Goal: Task Accomplishment & Management: Manage account settings

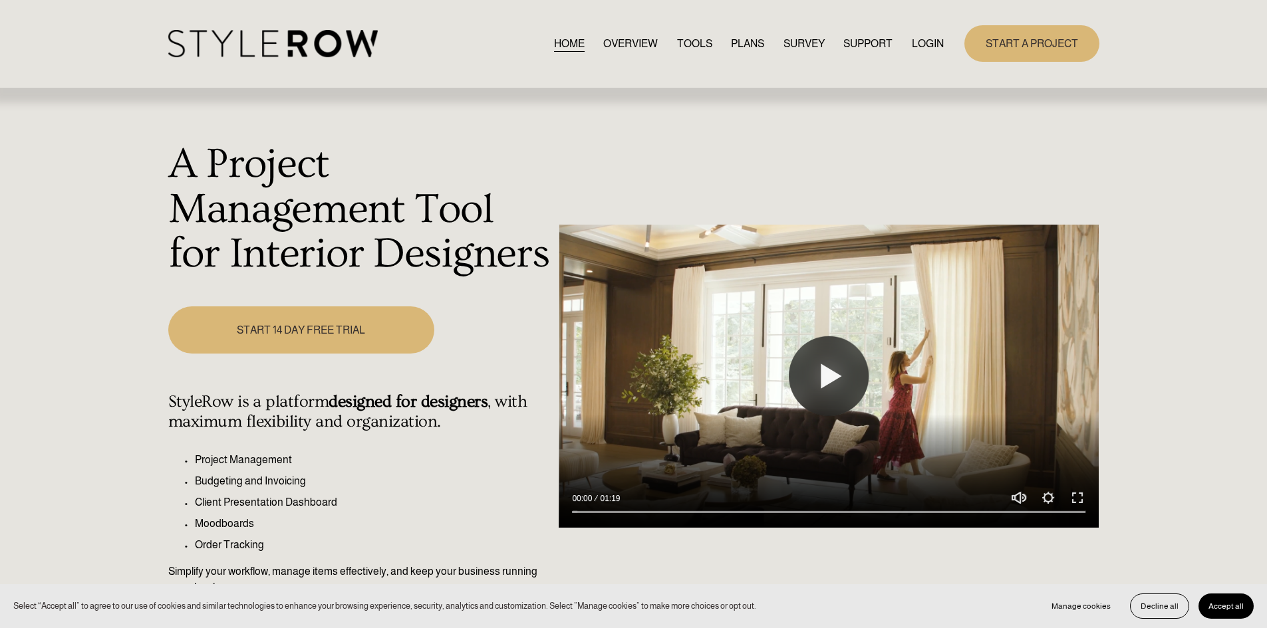
click at [920, 39] on link "LOGIN" at bounding box center [928, 44] width 32 height 18
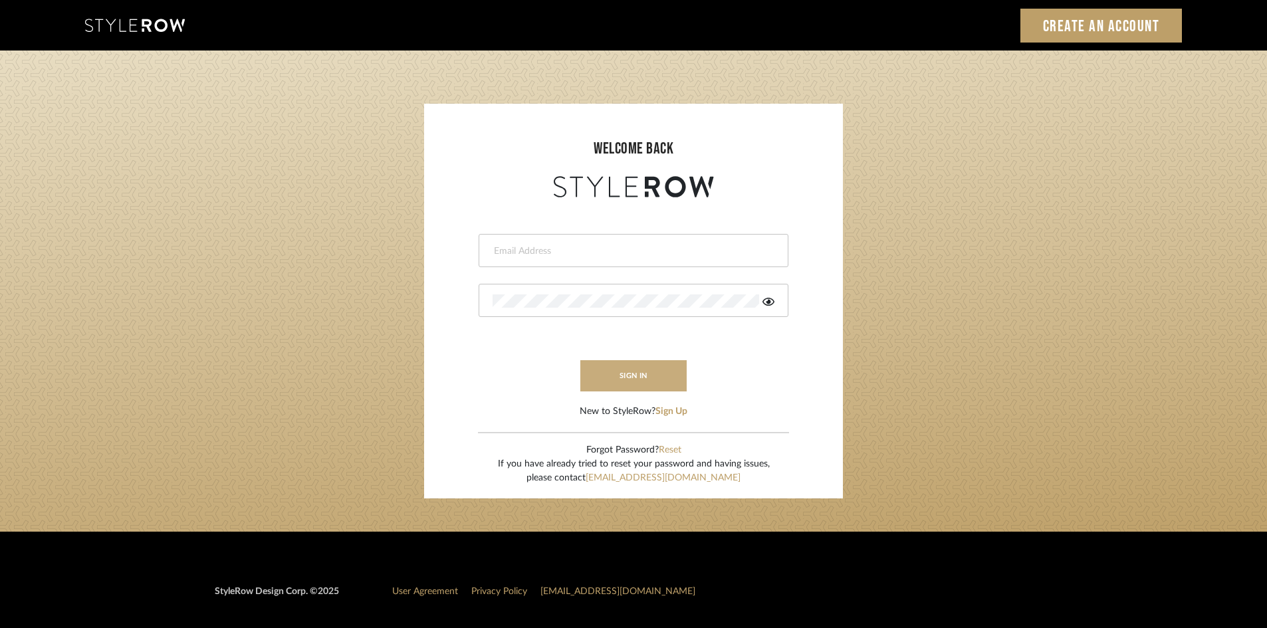
type input "[PERSON_NAME][EMAIL_ADDRESS][DOMAIN_NAME]"
click at [647, 374] on button "sign in" at bounding box center [634, 375] width 106 height 31
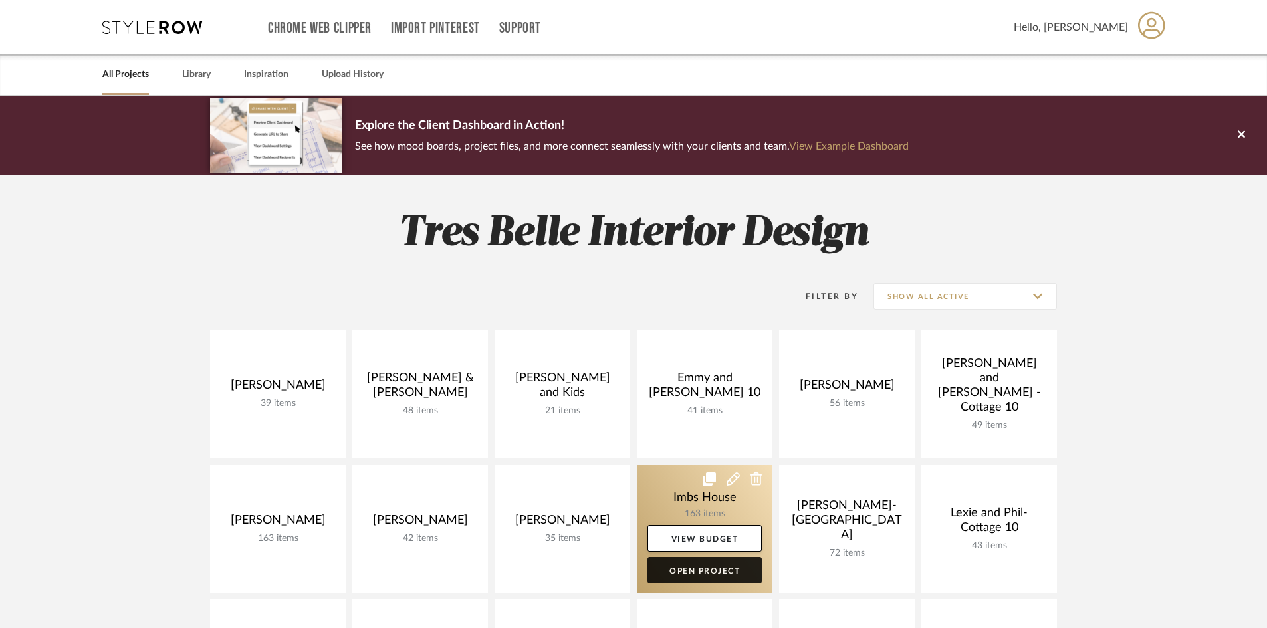
click at [712, 565] on link "Open Project" at bounding box center [705, 570] width 114 height 27
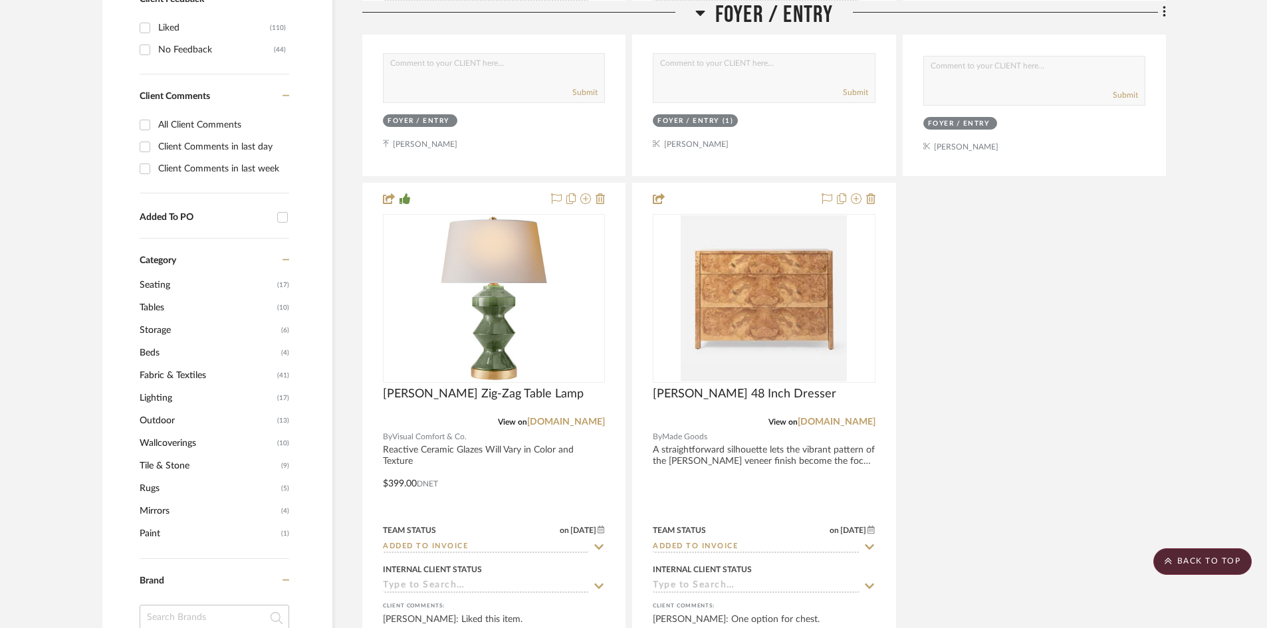
scroll to position [864, 0]
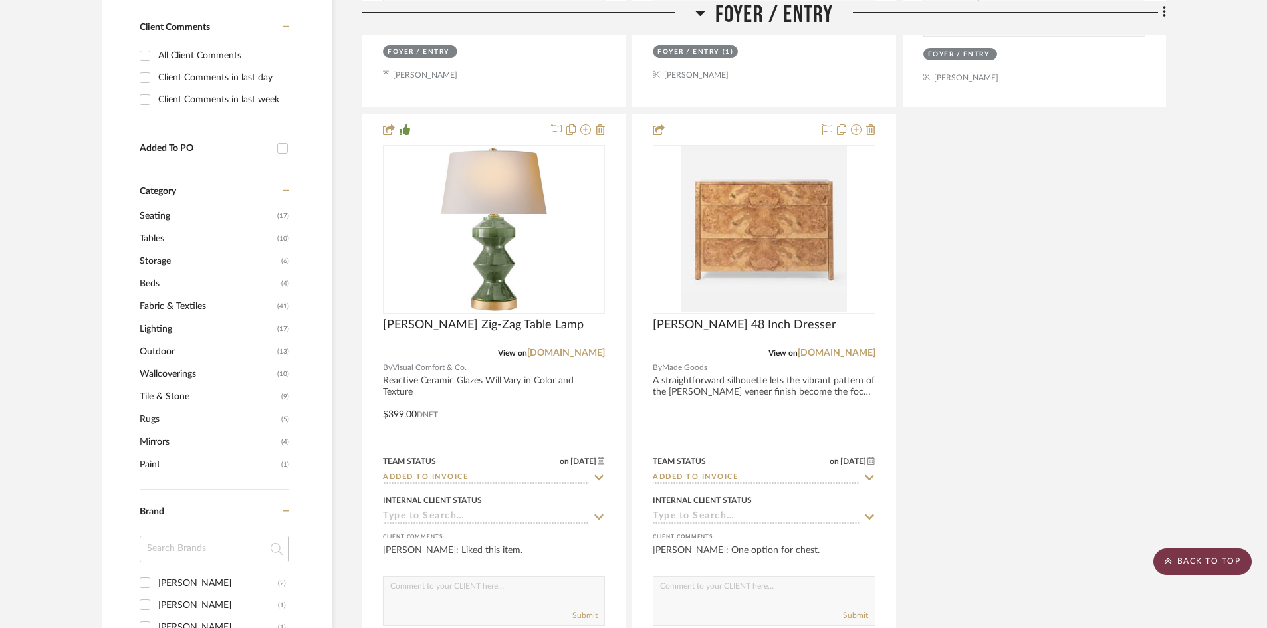
click at [1198, 563] on scroll-to-top-button "BACK TO TOP" at bounding box center [1203, 562] width 98 height 27
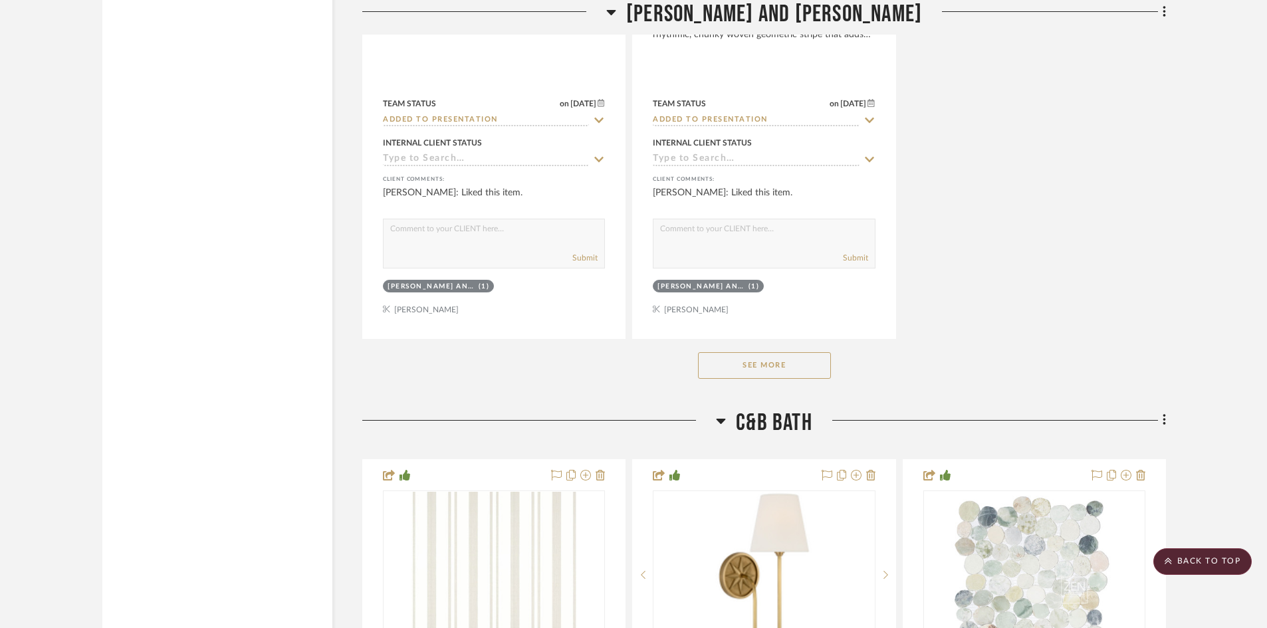
scroll to position [16092, 0]
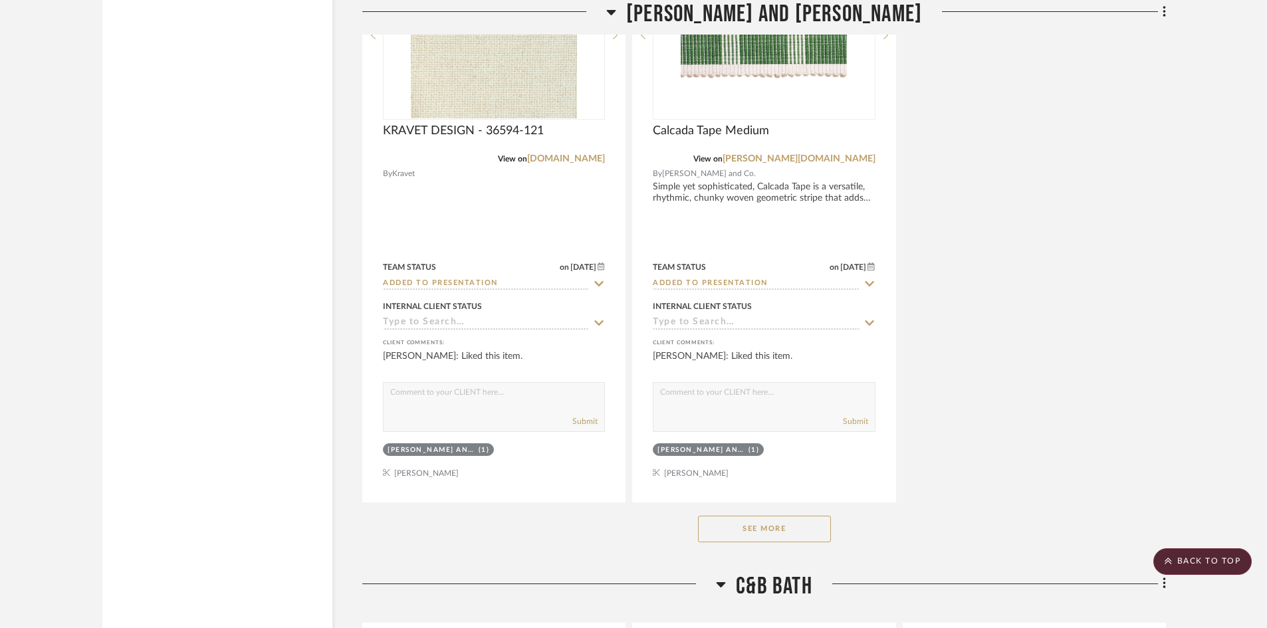
click at [755, 526] on button "See More" at bounding box center [764, 529] width 133 height 27
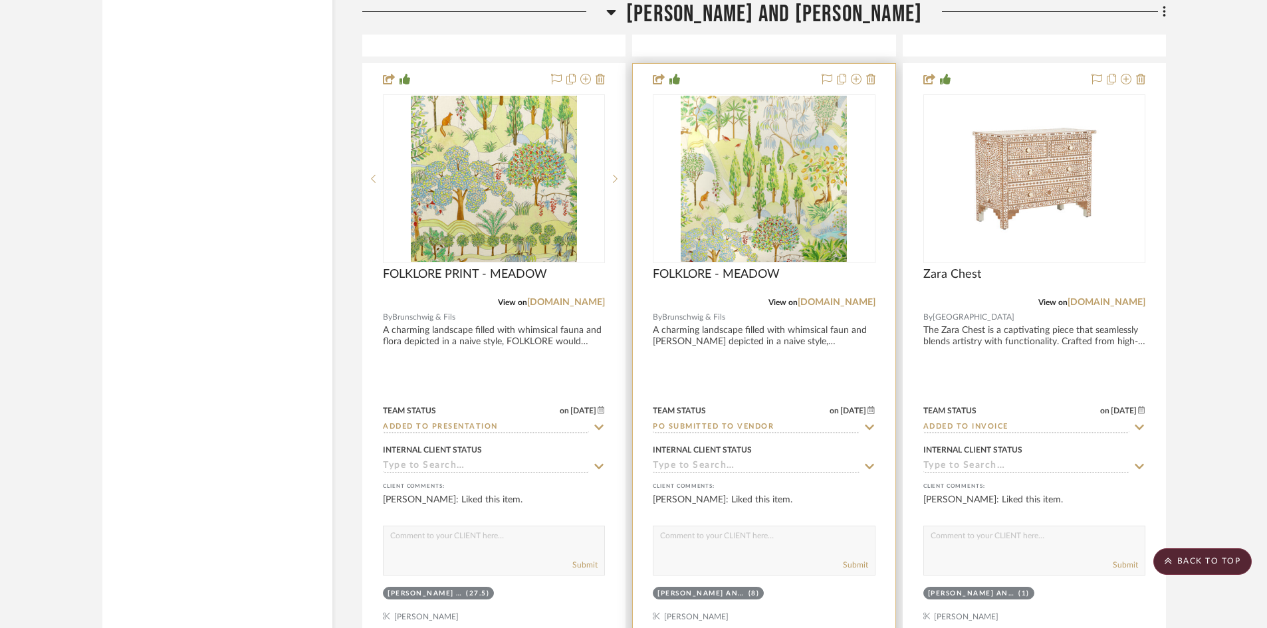
scroll to position [16558, 0]
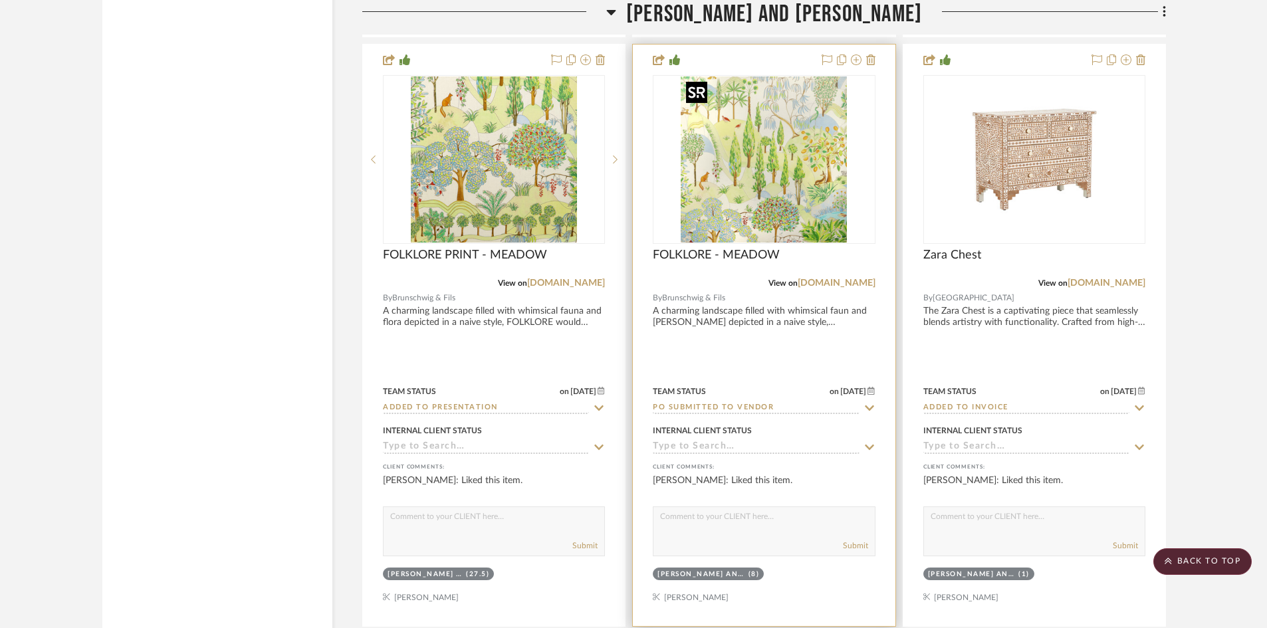
click at [779, 199] on img "0" at bounding box center [764, 159] width 166 height 166
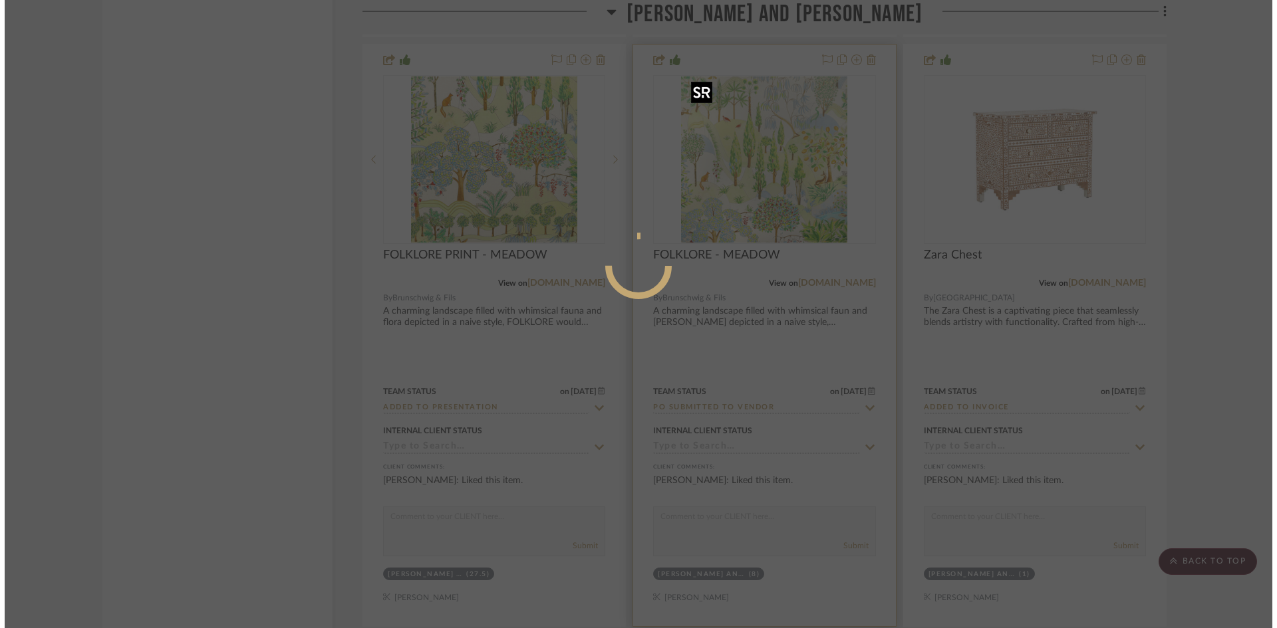
scroll to position [0, 0]
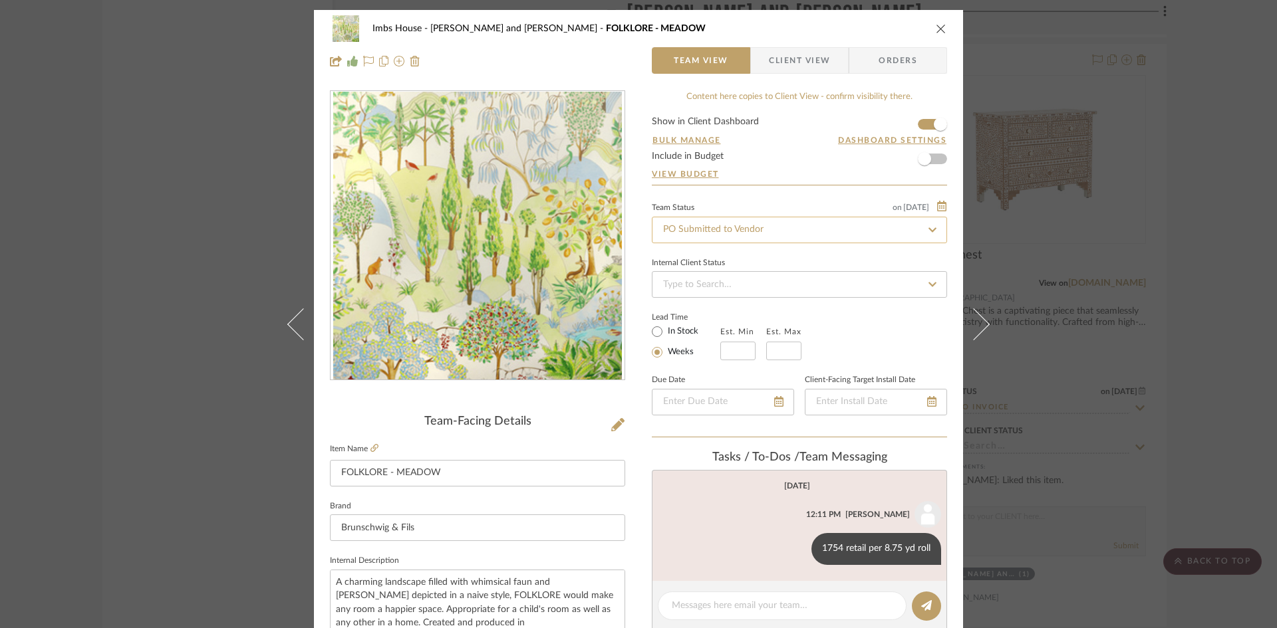
click at [765, 233] on input "PO Submitted to Vendor" at bounding box center [799, 230] width 295 height 27
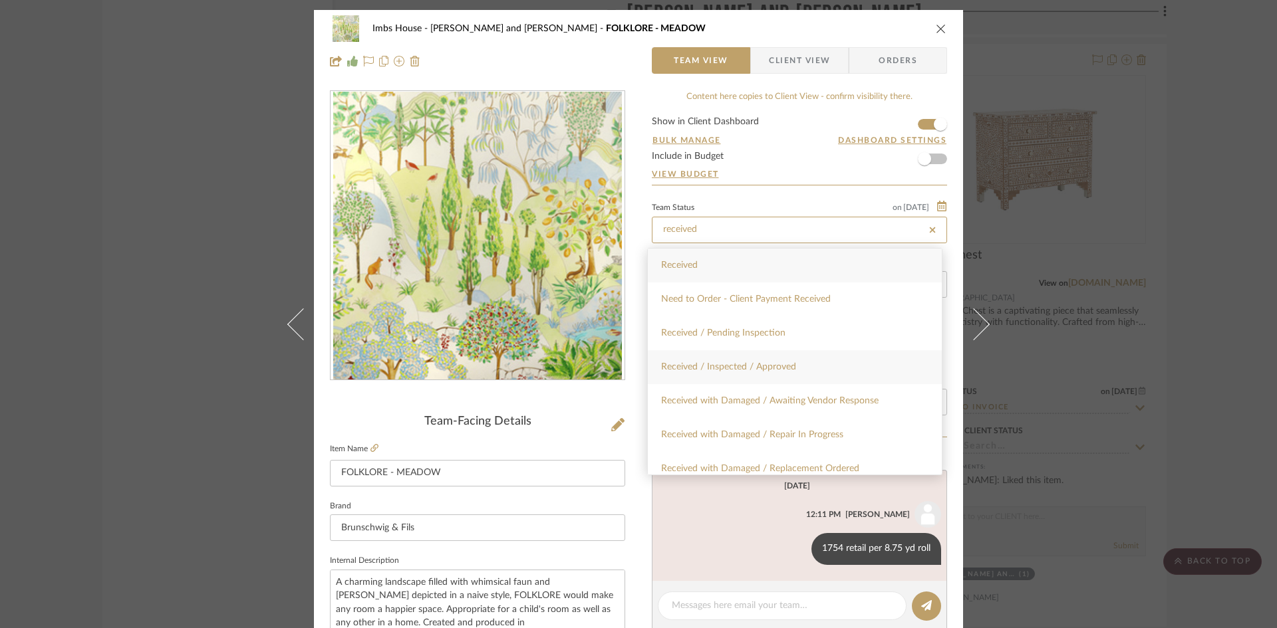
type input "received"
click at [778, 360] on div "Received / Inspected / Approved" at bounding box center [795, 367] width 294 height 34
type input "[DATE]"
type input "Received / Inspected / Approved"
type input "[DATE]"
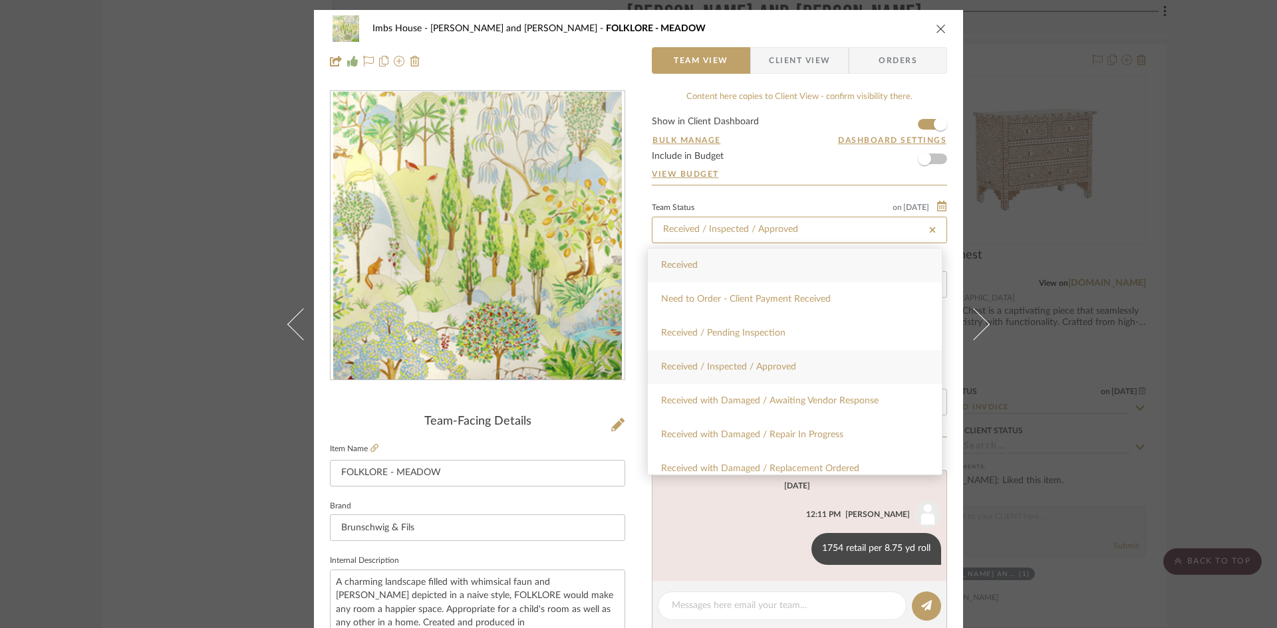
type input "Received / Inspected / Approved"
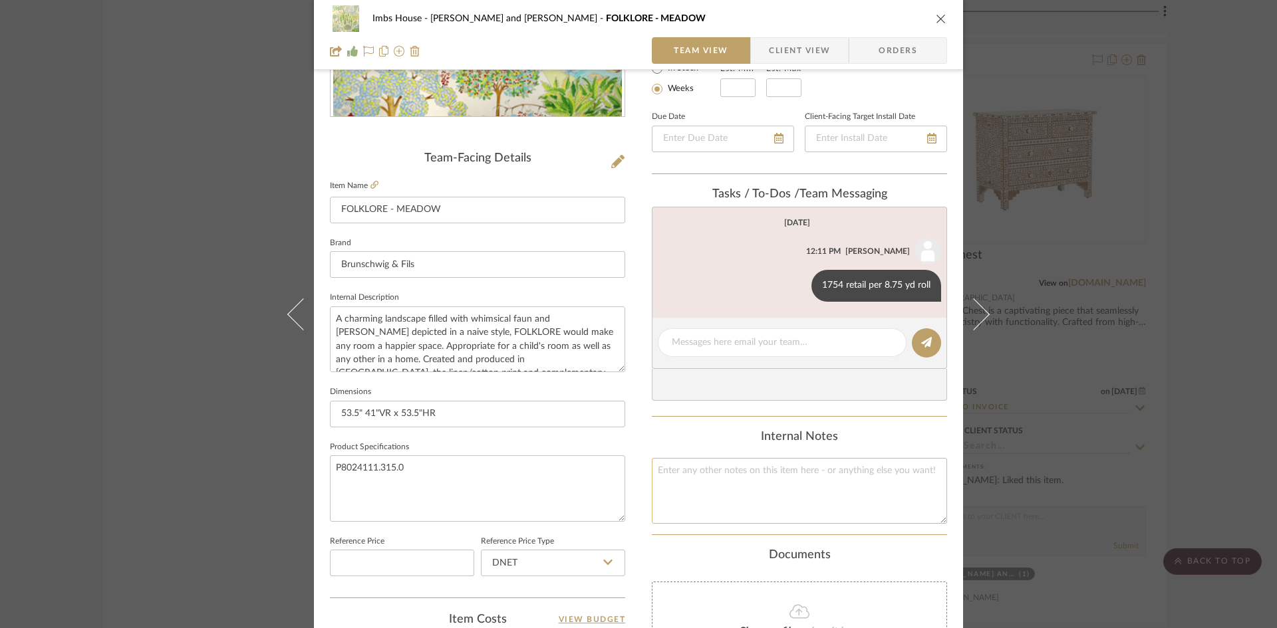
scroll to position [266, 0]
click at [936, 17] on icon "close" at bounding box center [941, 18] width 11 height 11
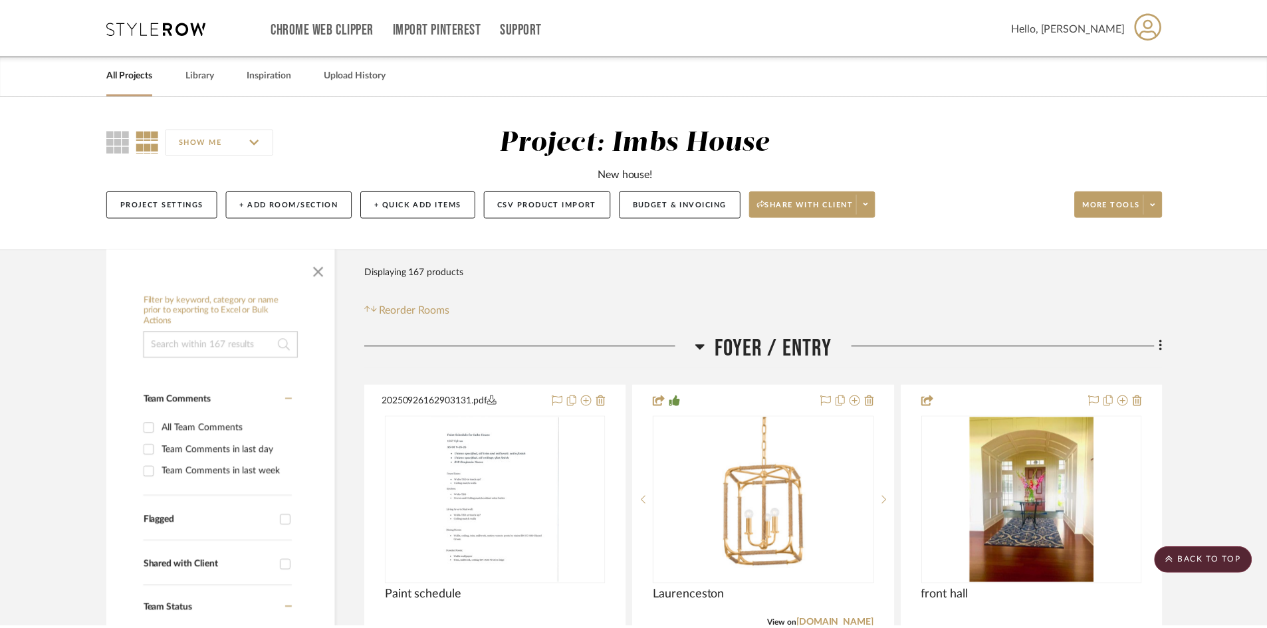
scroll to position [16558, 0]
